Goal: Task Accomplishment & Management: Manage account settings

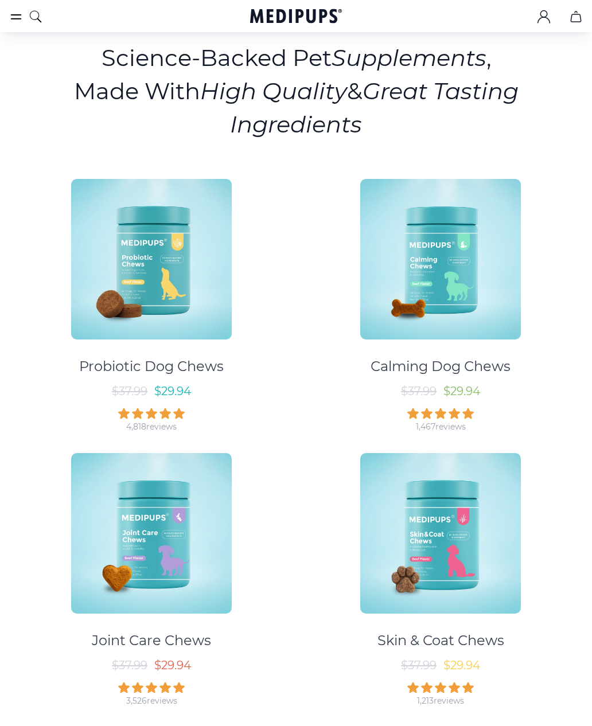
scroll to position [99, 0]
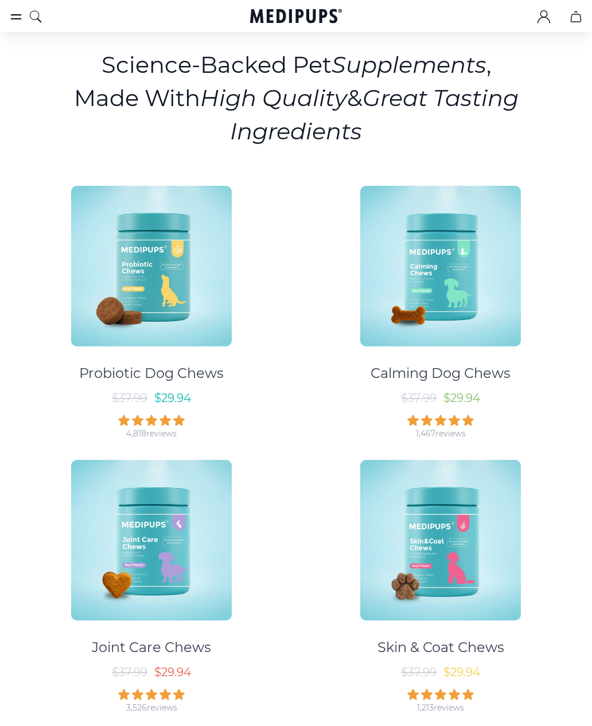
click at [482, 299] on img at bounding box center [440, 266] width 161 height 161
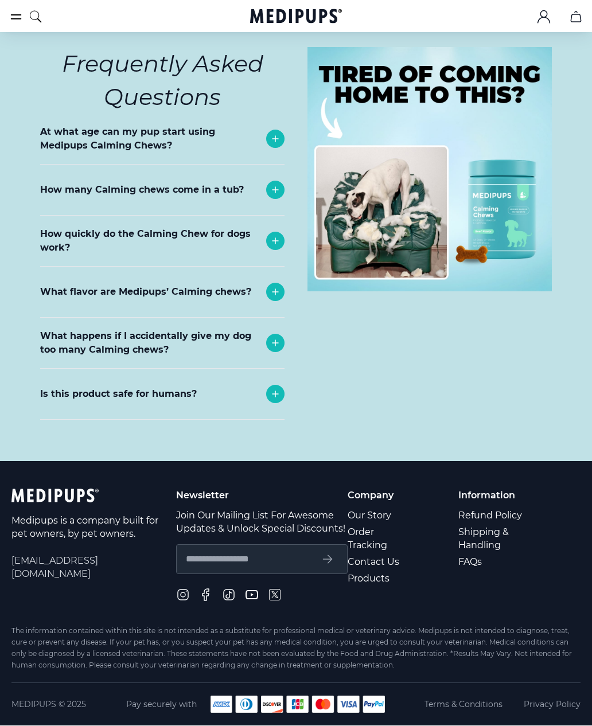
scroll to position [4858, 0]
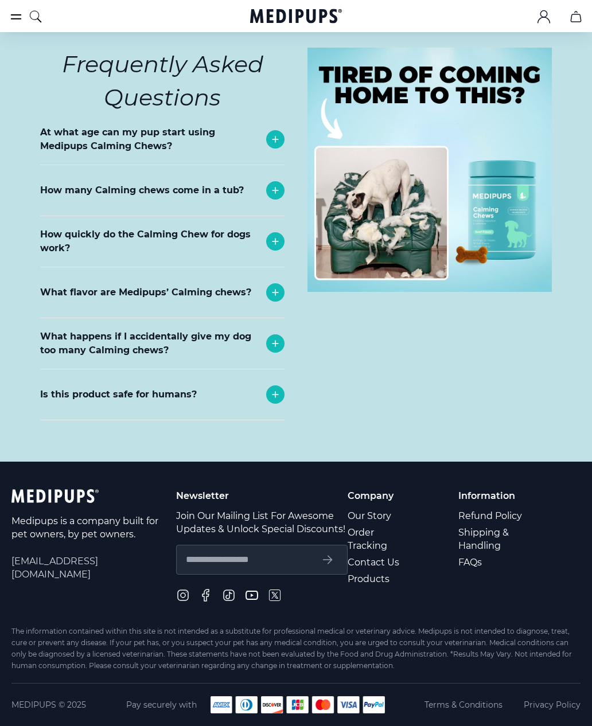
click at [274, 295] on icon at bounding box center [275, 293] width 6 height 6
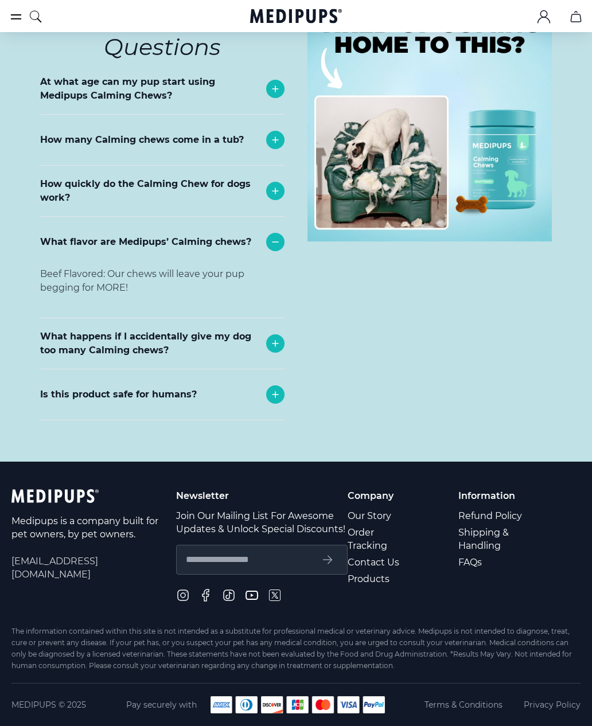
click at [274, 242] on icon at bounding box center [275, 242] width 6 height 0
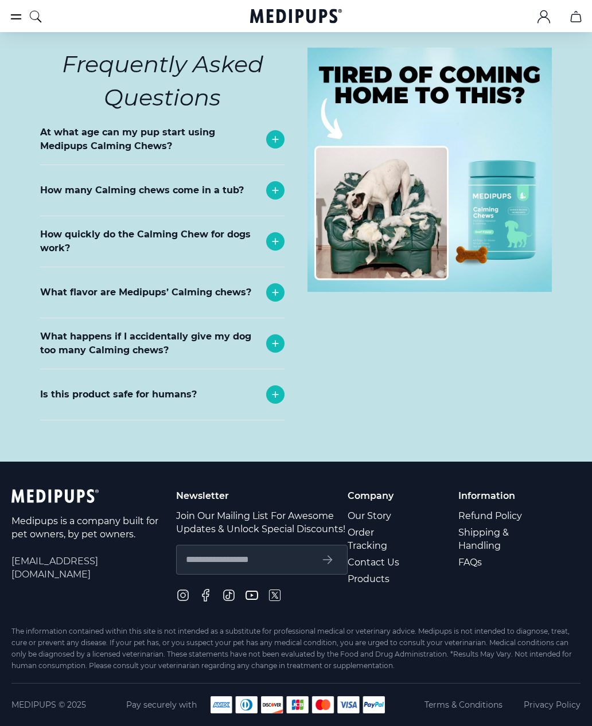
click at [273, 350] on icon at bounding box center [275, 344] width 14 height 14
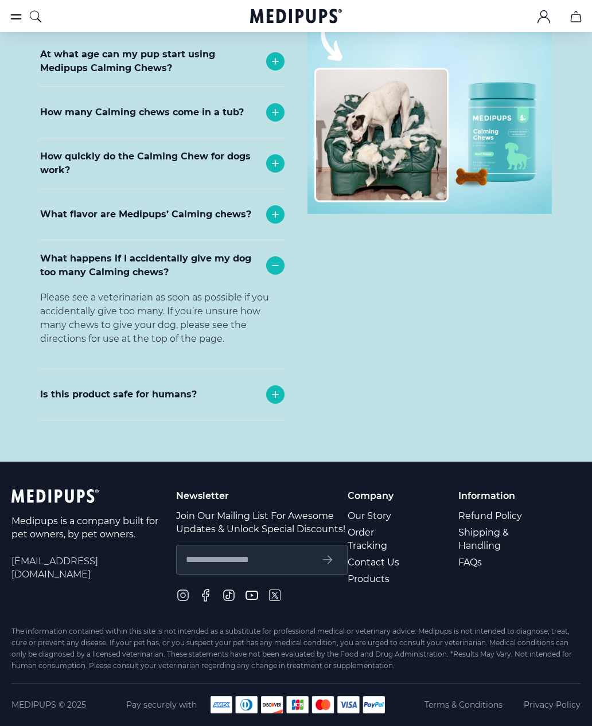
click at [273, 272] on icon at bounding box center [275, 266] width 14 height 14
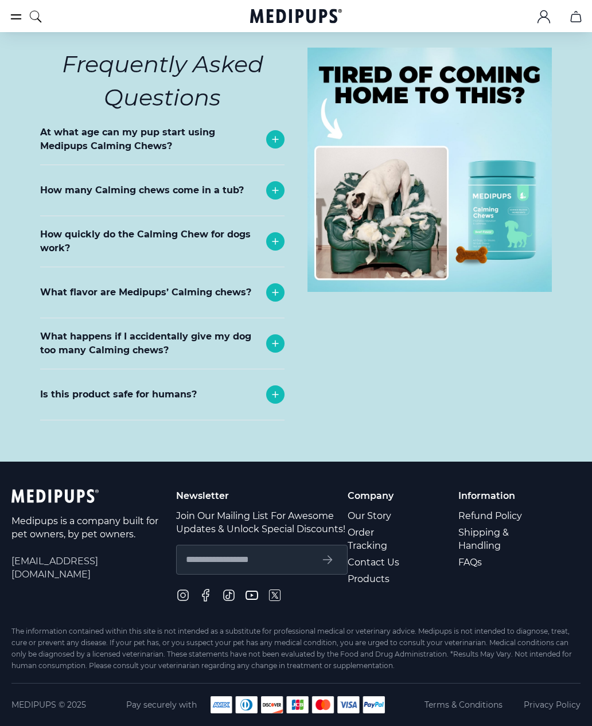
click at [280, 401] on icon at bounding box center [275, 395] width 14 height 14
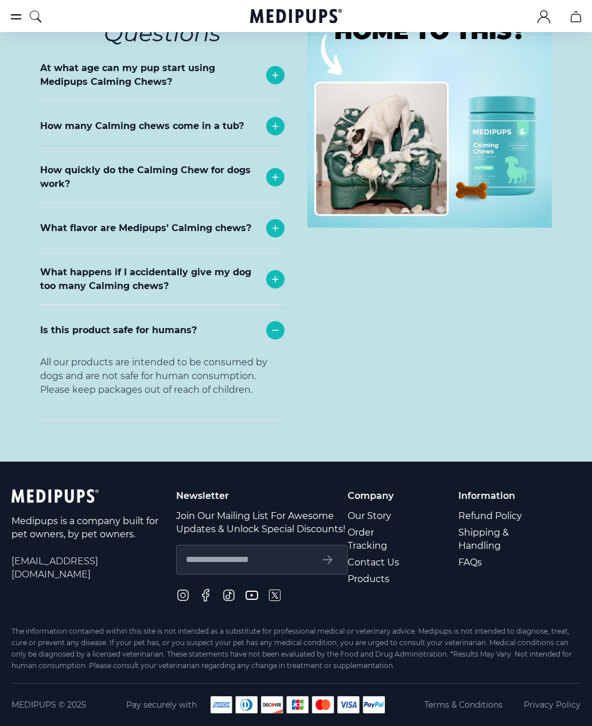
click at [270, 356] on div "Is this product safe for humans?" at bounding box center [162, 330] width 244 height 50
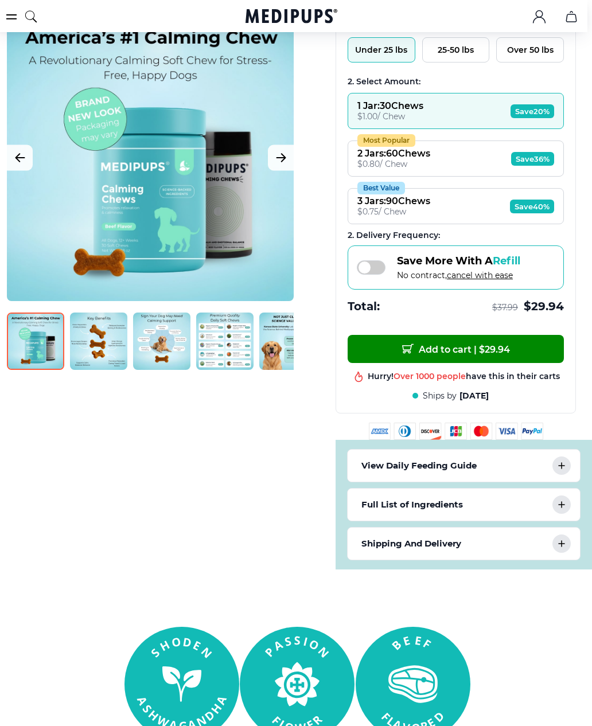
scroll to position [215, 5]
click at [533, 15] on icon ".cls-1{fill:none;stroke:currentColor;stroke-miterlimit:10;stroke-width:1.5px;}" at bounding box center [539, 17] width 14 height 14
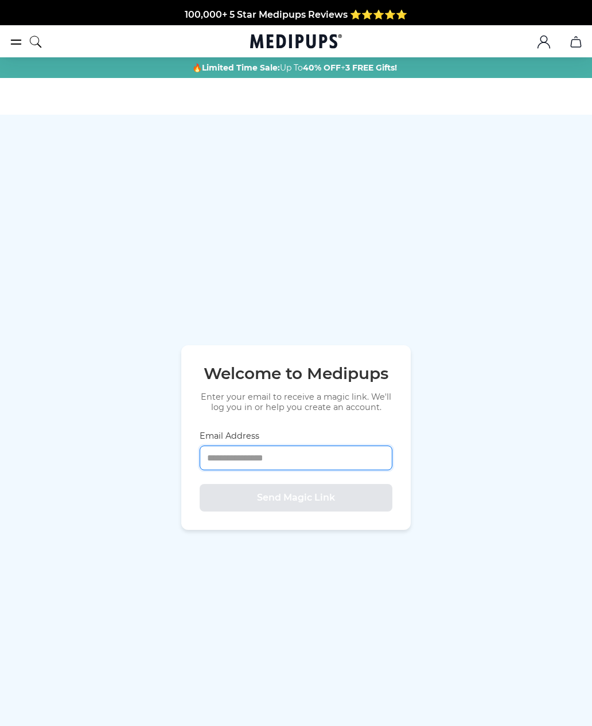
click at [282, 470] on input "Email Address" at bounding box center [296, 458] width 193 height 25
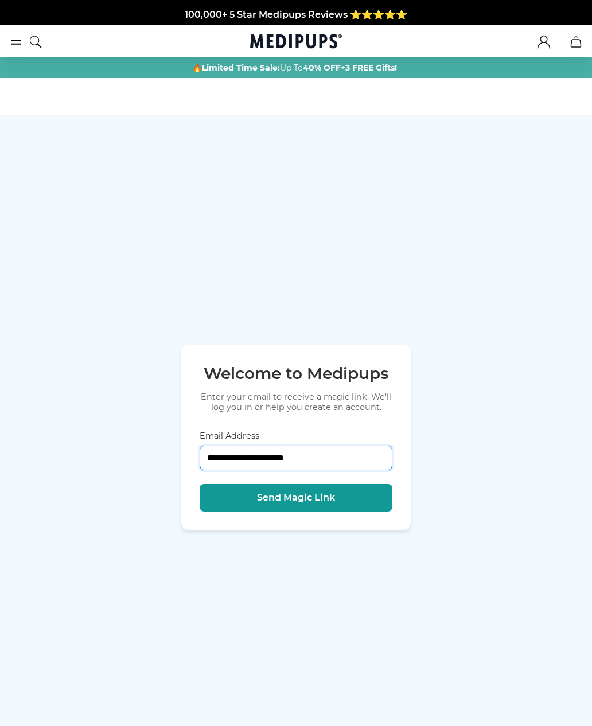
type input "**********"
click at [341, 512] on button "Send Magic Link" at bounding box center [296, 498] width 193 height 28
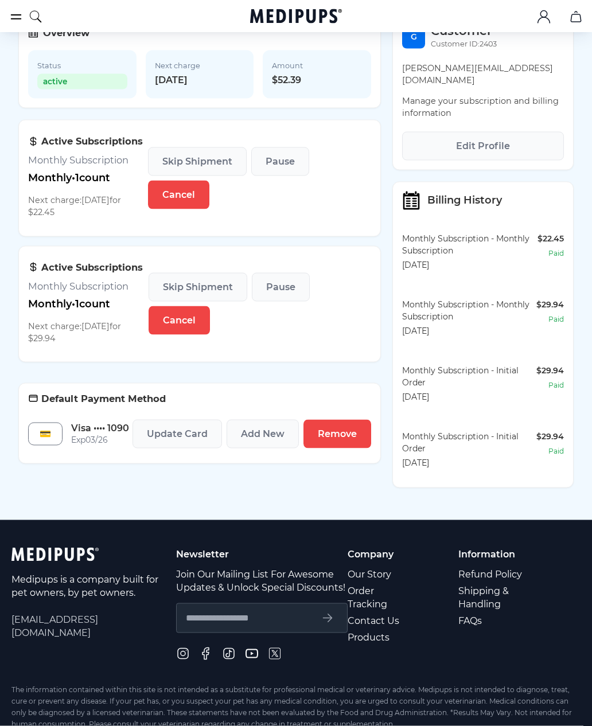
scroll to position [204, 0]
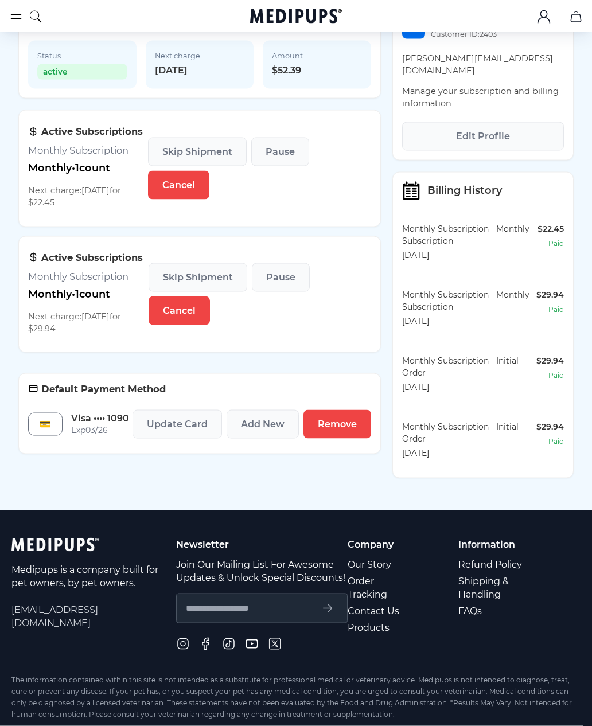
click at [330, 426] on span "Remove" at bounding box center [337, 424] width 39 height 11
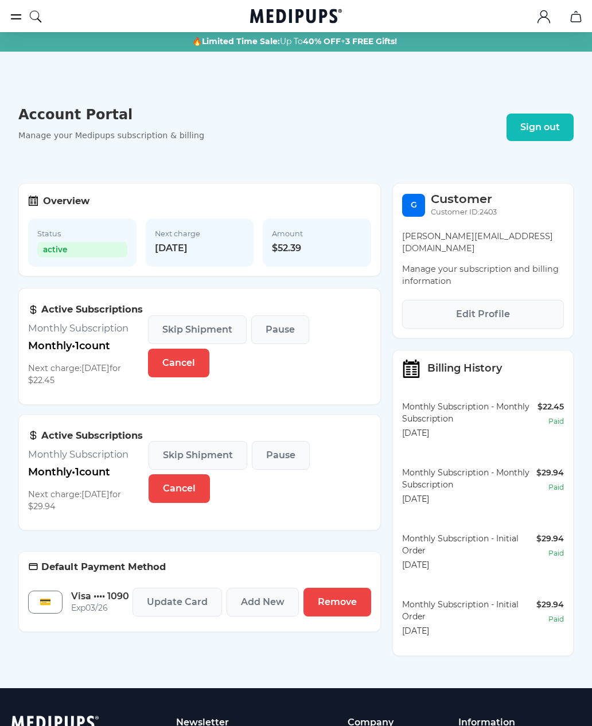
scroll to position [26, 0]
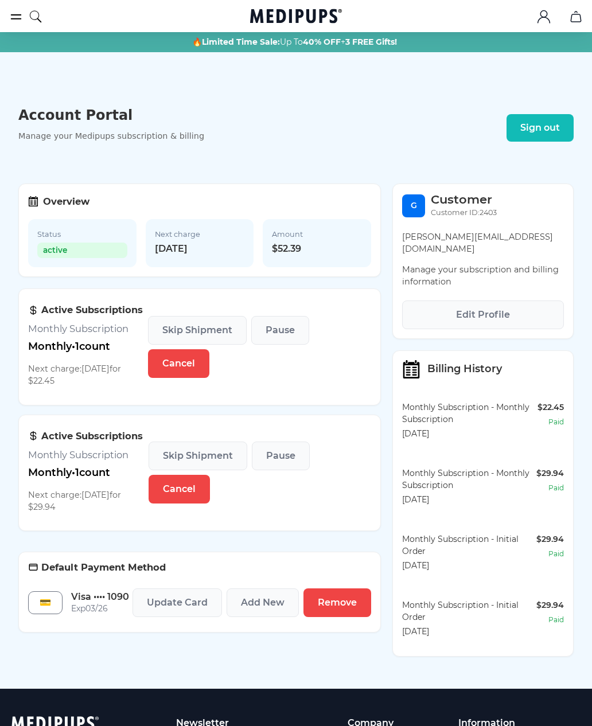
click at [507, 309] on span "Edit Profile" at bounding box center [483, 314] width 54 height 11
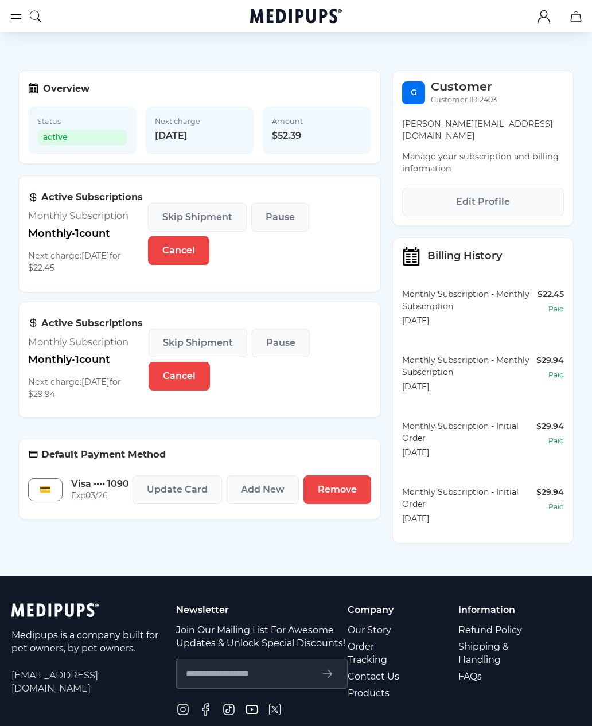
scroll to position [136, 0]
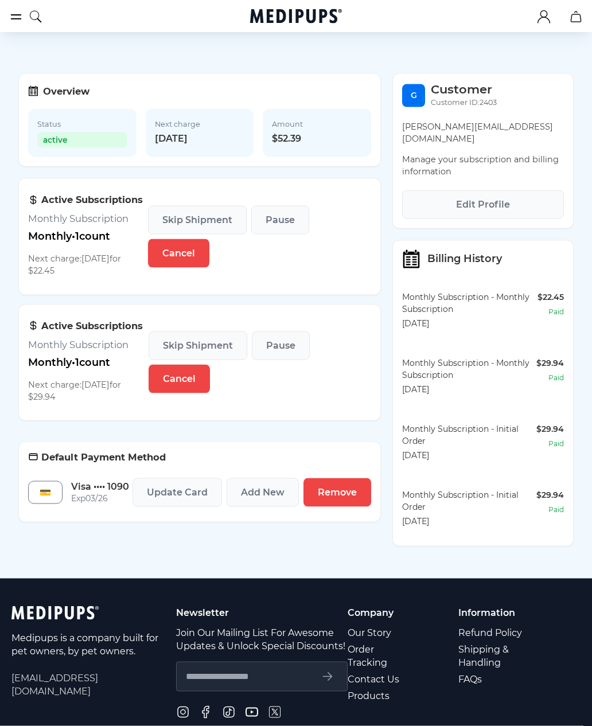
click at [106, 239] on p "Monthly • 1 count" at bounding box center [88, 237] width 120 height 12
click at [67, 236] on p "Monthly • 1 count" at bounding box center [88, 237] width 120 height 12
click at [90, 227] on div "Active Subscriptions Monthly Subscription Monthly • 1 count Next charge: 10/30/…" at bounding box center [88, 236] width 120 height 97
click at [112, 193] on div "Active Subscriptions Monthly Subscription Monthly • 1 count Next charge: 10/30/…" at bounding box center [88, 236] width 120 height 97
click at [59, 266] on p "Next charge: 10/30/2025 for $22.45" at bounding box center [88, 265] width 120 height 24
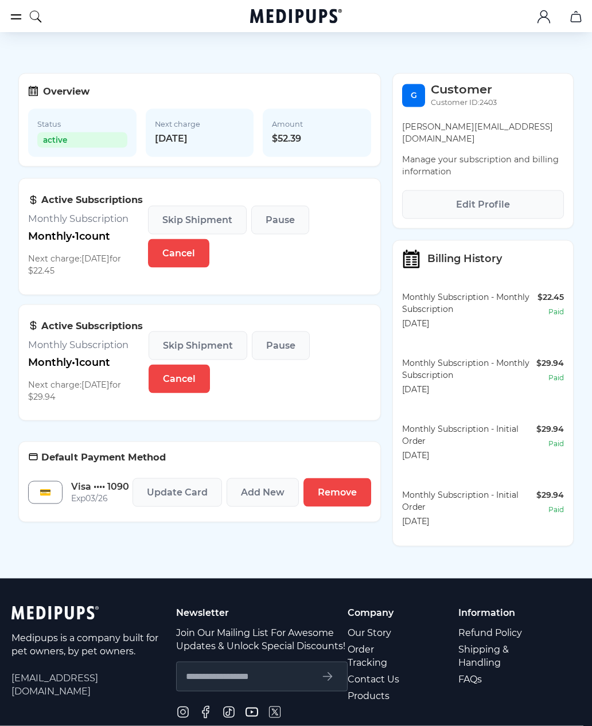
click at [124, 256] on p "Next charge: 10/30/2025 for $22.45" at bounding box center [88, 265] width 120 height 24
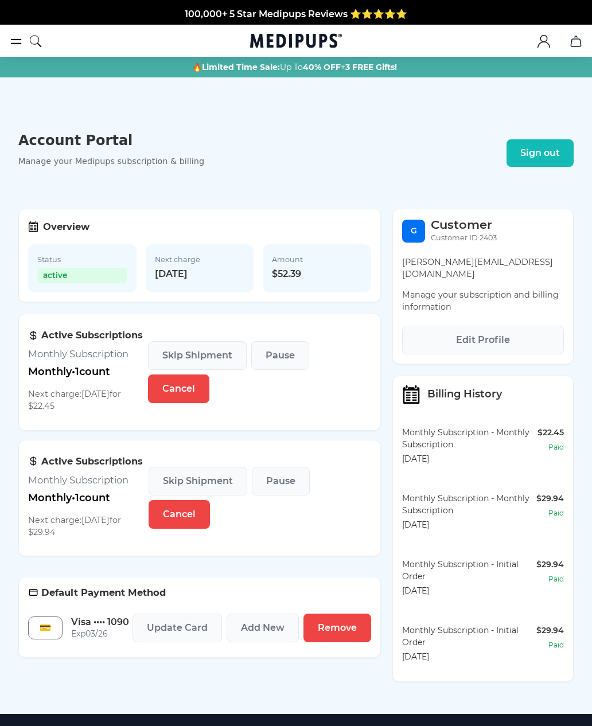
scroll to position [0, 0]
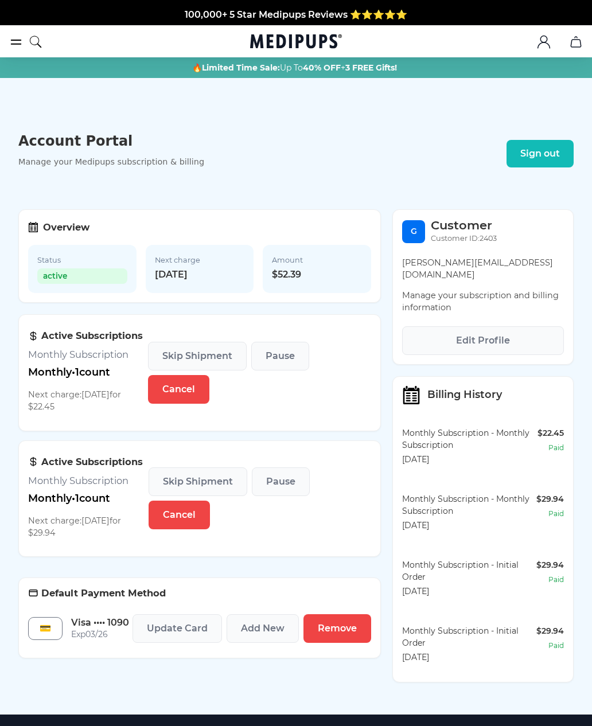
click at [117, 160] on p "Manage your Medipups subscription & billing" at bounding box center [111, 161] width 186 height 9
click at [108, 134] on h1 "Account Portal" at bounding box center [111, 141] width 186 height 16
click at [18, 38] on icon "burger-menu" at bounding box center [16, 42] width 14 height 14
click at [21, 44] on icon "burger-menu" at bounding box center [16, 42] width 10 height 4
click at [17, 38] on icon "burger-menu" at bounding box center [16, 42] width 14 height 14
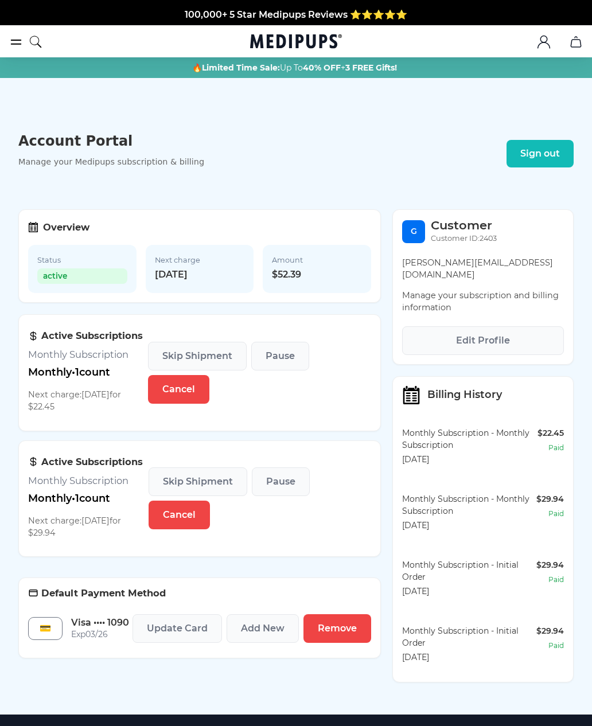
click at [87, 282] on span "active" at bounding box center [82, 275] width 90 height 15
click at [80, 277] on span "active" at bounding box center [82, 275] width 90 height 15
click at [188, 275] on span "10/30/2025" at bounding box center [200, 274] width 90 height 12
click at [110, 372] on p "Monthly • 1 count" at bounding box center [88, 372] width 120 height 12
click at [99, 333] on h3 "Active Subscriptions" at bounding box center [88, 336] width 120 height 12
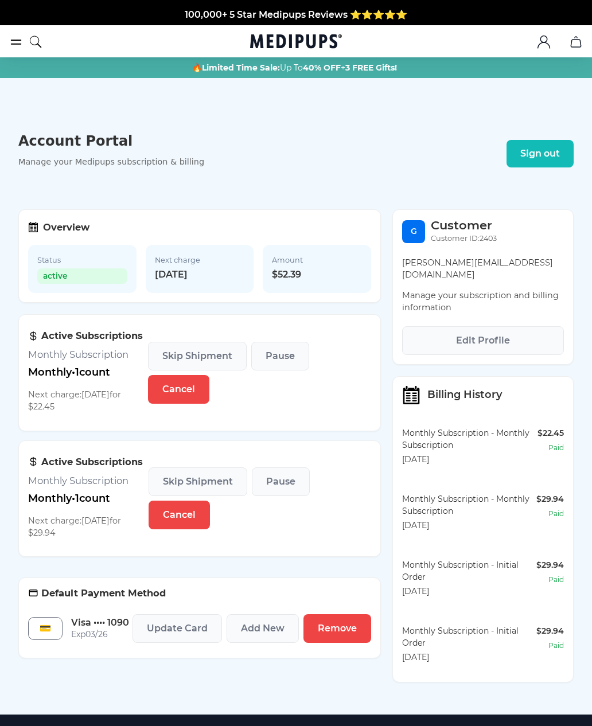
click at [75, 398] on p "Next charge: 10/30/2025 for $22.45" at bounding box center [88, 401] width 120 height 24
click at [87, 401] on p "Next charge: 10/30/2025 for $22.45" at bounding box center [88, 401] width 120 height 24
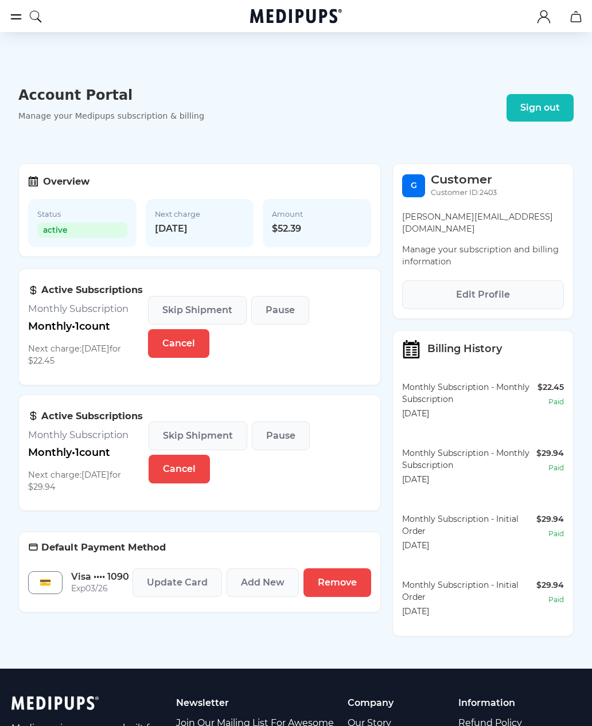
scroll to position [54, 0]
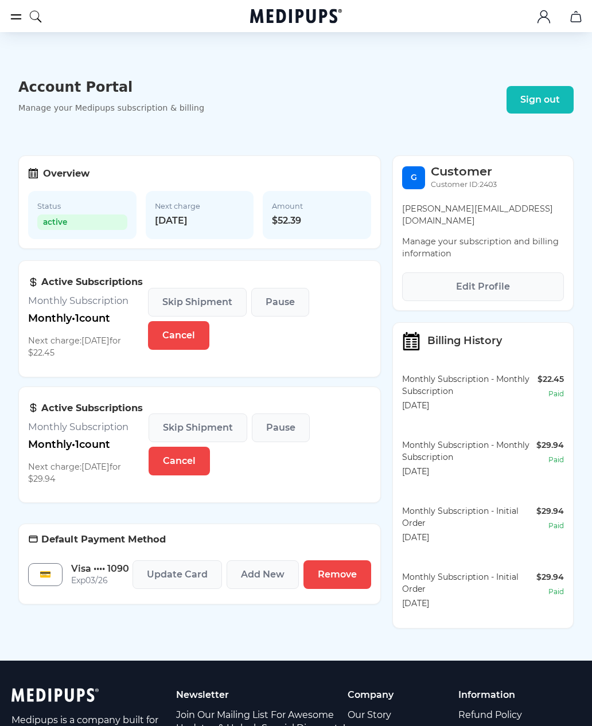
click at [208, 575] on span "Update Card" at bounding box center [177, 574] width 61 height 11
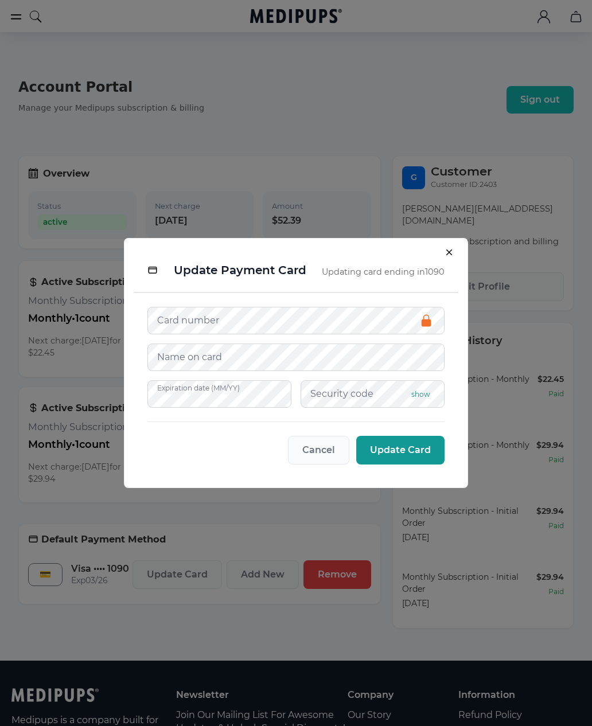
click at [447, 262] on button "Close" at bounding box center [451, 254] width 15 height 15
